Goal: Check status

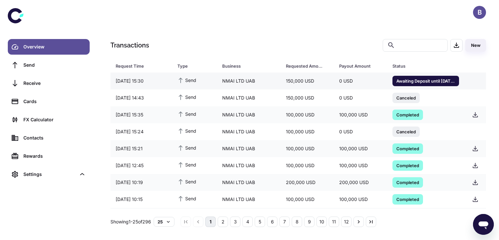
click at [415, 85] on div "Awaiting Deposit until [DATE] 18:31" at bounding box center [426, 81] width 67 height 10
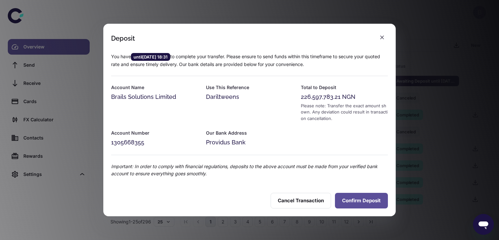
drag, startPoint x: 355, startPoint y: 188, endPoint x: 352, endPoint y: 199, distance: 11.7
click at [352, 199] on div "Cancel Transaction Confirm Deposit" at bounding box center [249, 200] width 293 height 31
click at [352, 199] on button "Confirm Deposit" at bounding box center [361, 201] width 53 height 16
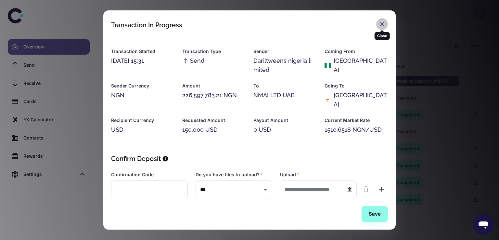
click at [382, 21] on icon "button" at bounding box center [382, 24] width 7 height 7
